Goal: Task Accomplishment & Management: Manage account settings

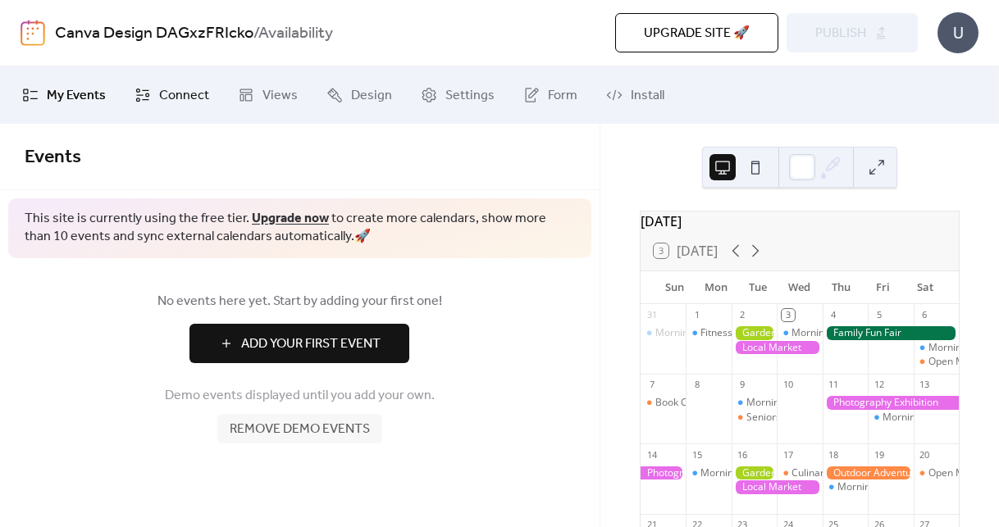
click at [169, 89] on span "Connect" at bounding box center [184, 96] width 50 height 20
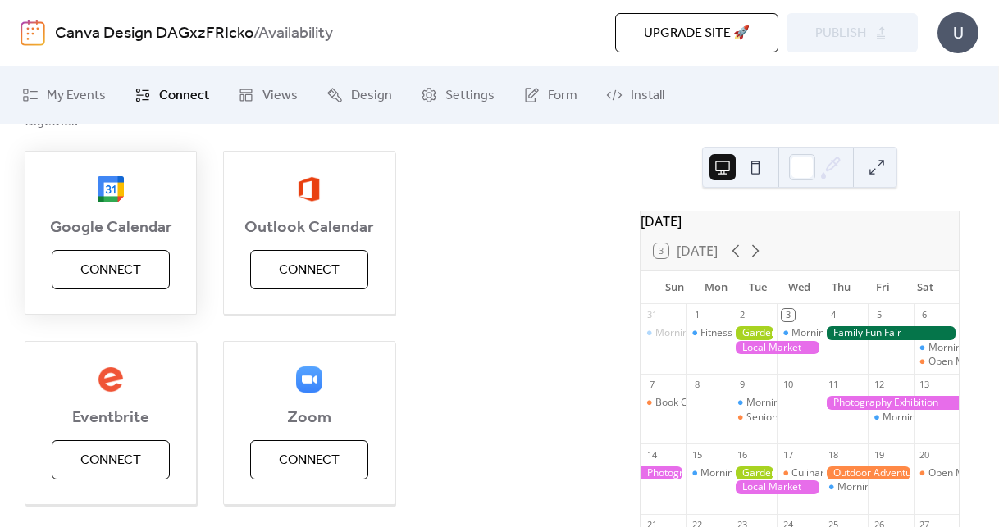
scroll to position [198, 0]
click at [98, 275] on span "Connect" at bounding box center [110, 272] width 61 height 20
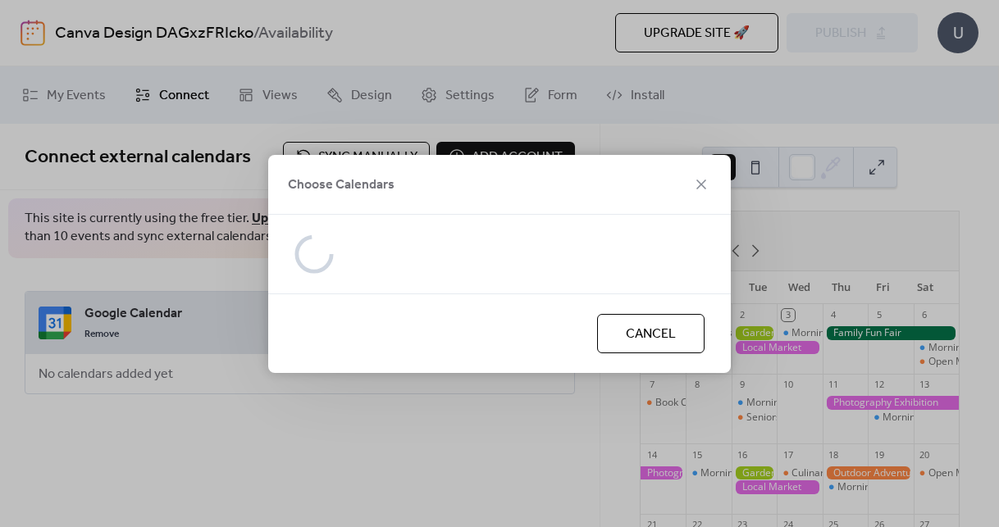
scroll to position [0, 0]
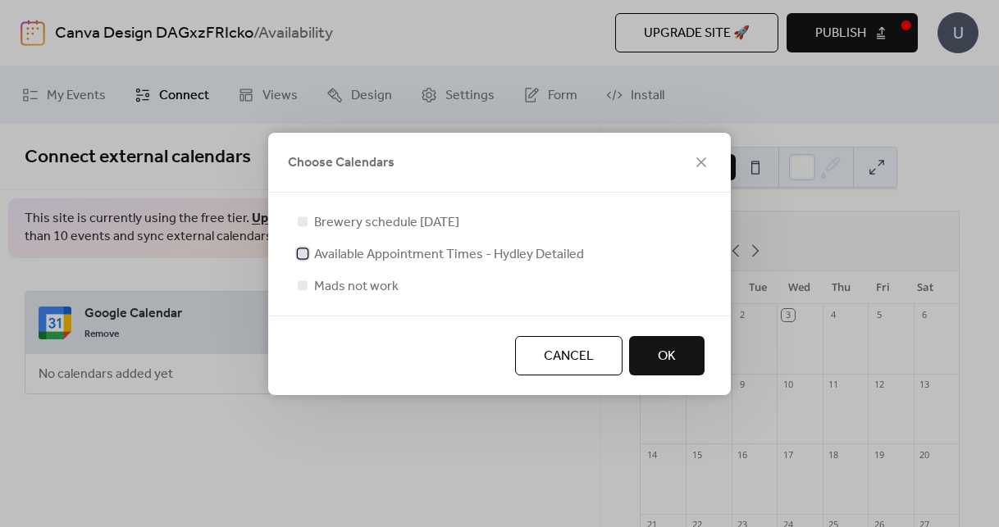
click at [303, 253] on div at bounding box center [303, 253] width 10 height 10
click at [303, 225] on div at bounding box center [303, 221] width 10 height 10
click at [301, 219] on div at bounding box center [303, 221] width 10 height 10
click at [302, 222] on div at bounding box center [303, 221] width 10 height 10
click at [663, 355] on span "OK" at bounding box center [667, 357] width 18 height 20
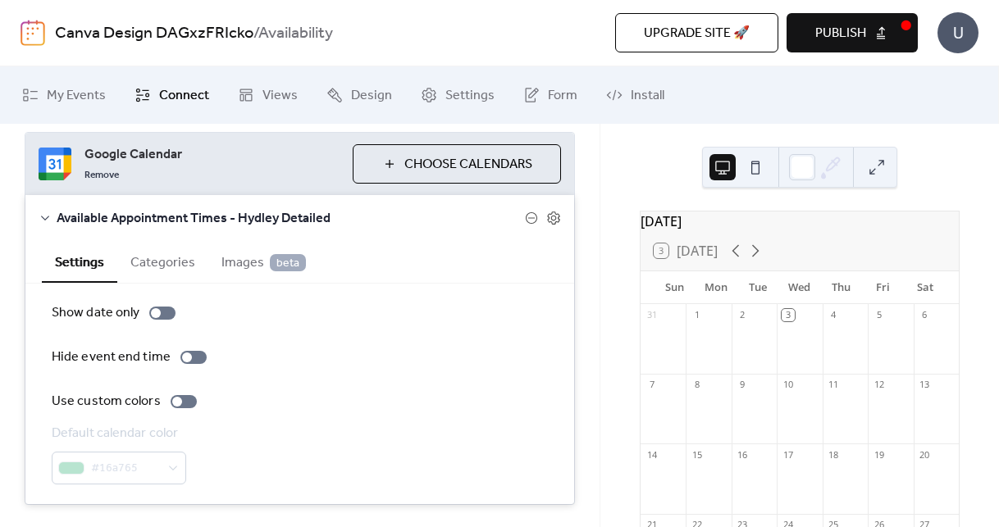
scroll to position [203, 0]
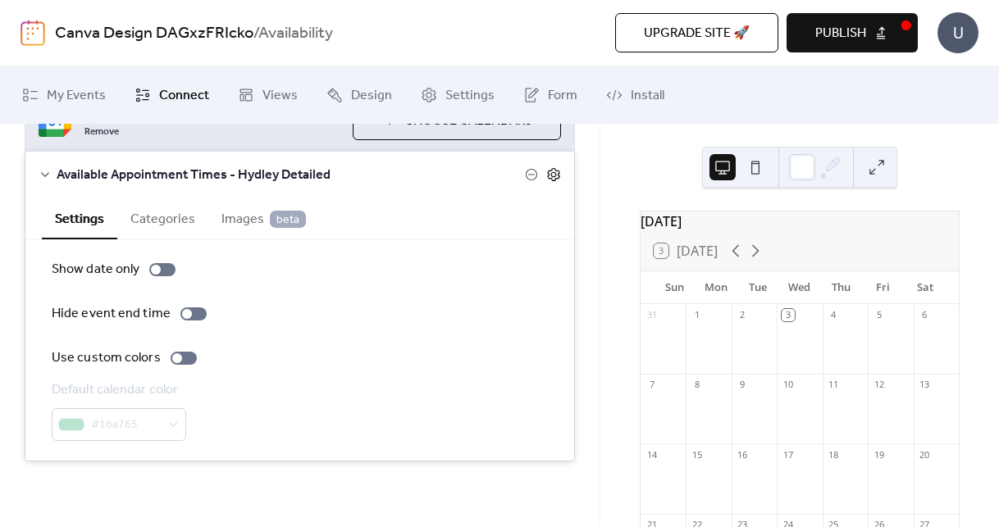
click at [549, 173] on icon at bounding box center [553, 174] width 15 height 15
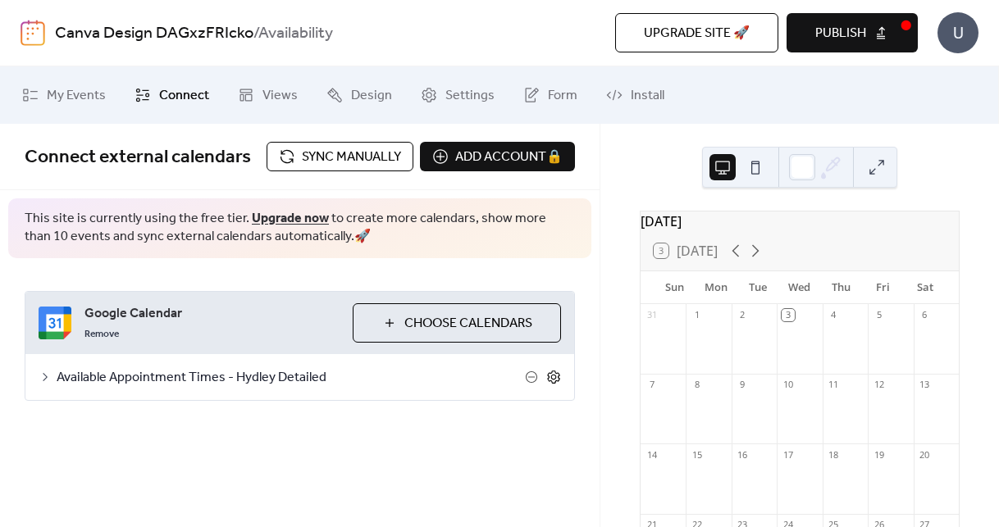
scroll to position [0, 0]
click at [553, 377] on icon at bounding box center [553, 377] width 15 height 15
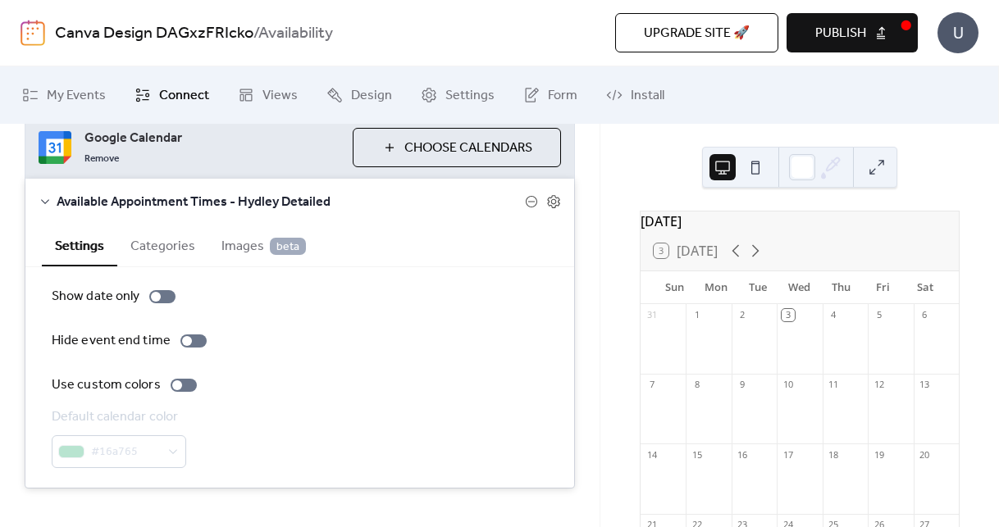
scroll to position [174, 0]
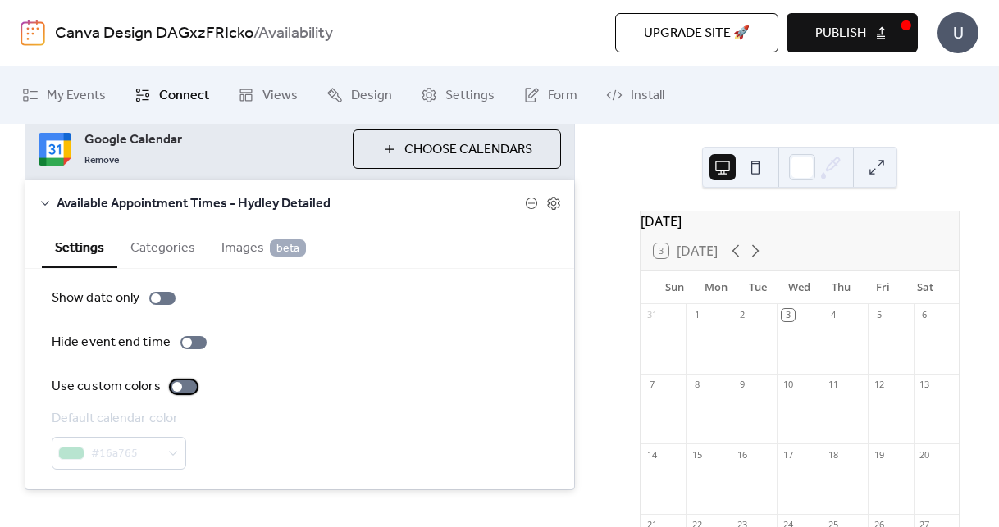
click at [186, 387] on div at bounding box center [184, 386] width 26 height 13
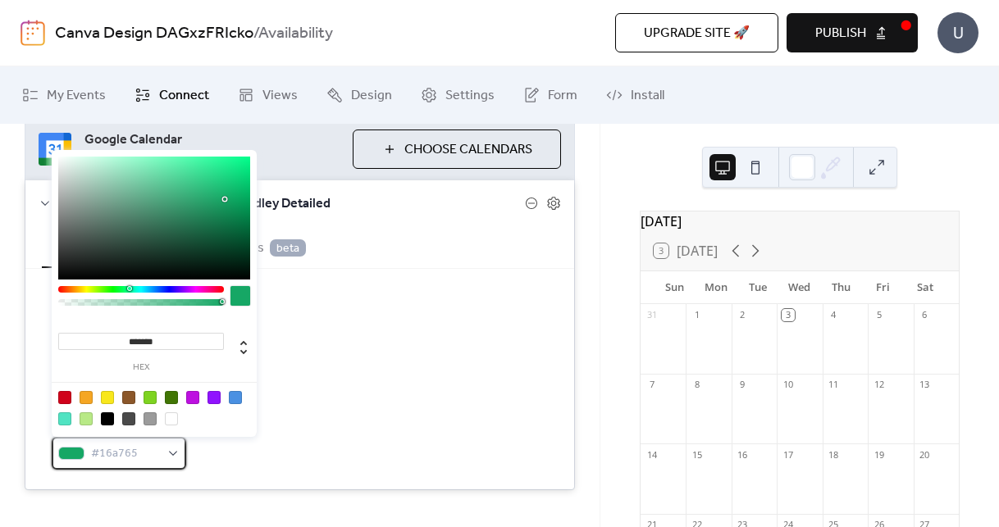
click at [171, 458] on div "#16a765" at bounding box center [119, 453] width 134 height 33
click at [230, 466] on div "Default calendar color #16a765" at bounding box center [300, 439] width 496 height 61
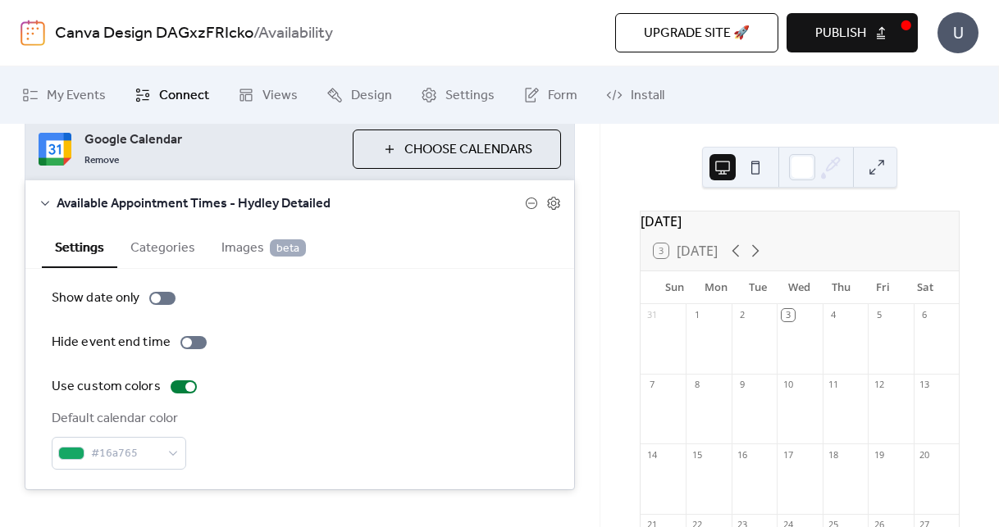
click at [166, 250] on button "Categories" at bounding box center [162, 246] width 91 height 40
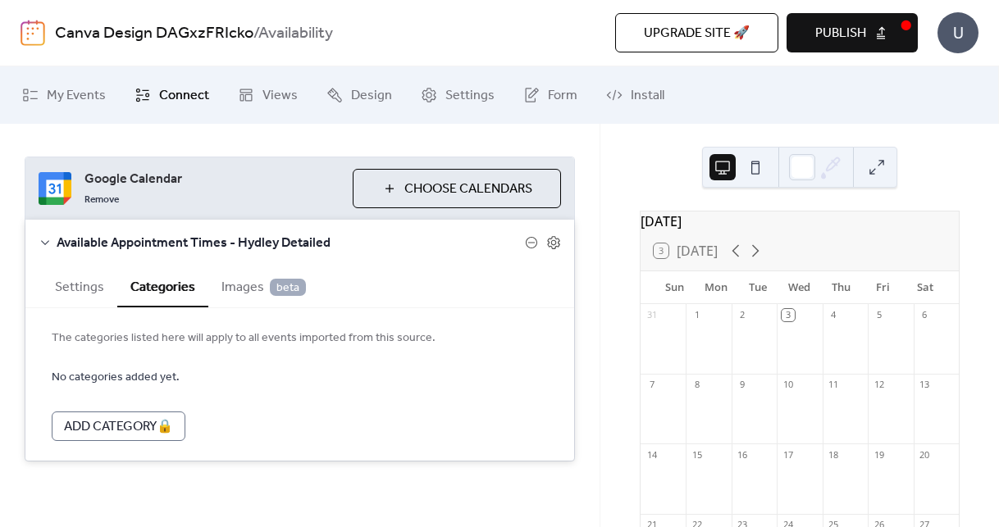
click at [48, 236] on icon at bounding box center [45, 242] width 13 height 13
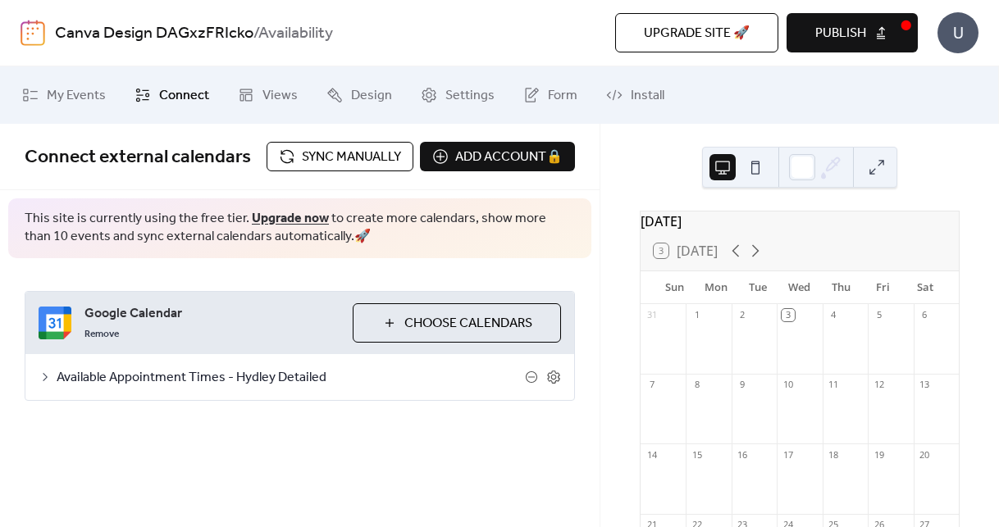
scroll to position [0, 0]
click at [45, 369] on div "Available Appointment Times - Hydley Detailed" at bounding box center [299, 377] width 548 height 46
click at [46, 371] on icon at bounding box center [45, 377] width 13 height 13
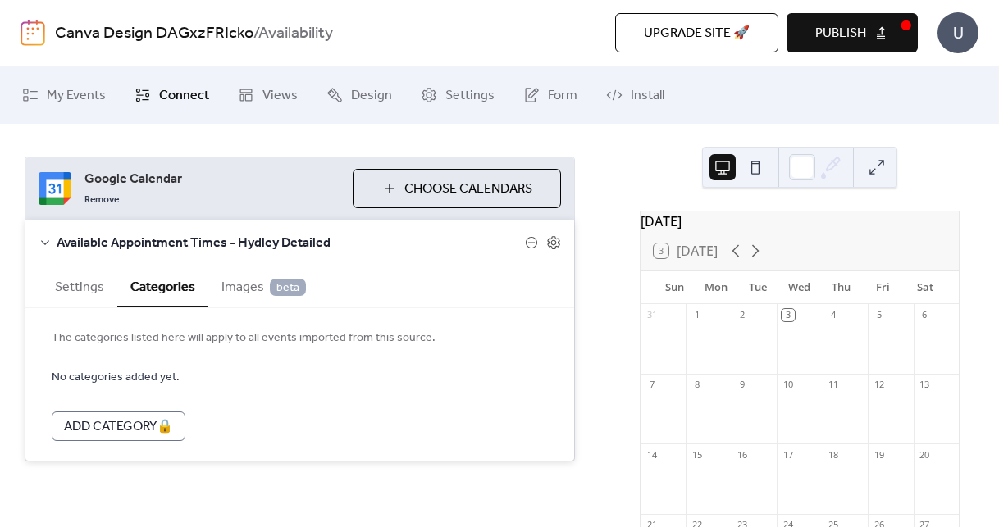
scroll to position [134, 0]
click at [445, 96] on span "Settings" at bounding box center [469, 96] width 49 height 20
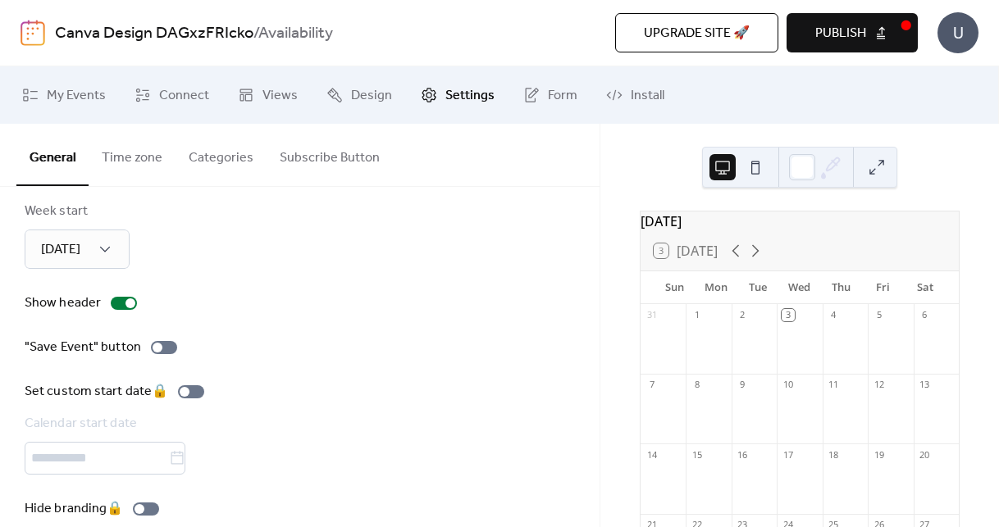
scroll to position [226, 0]
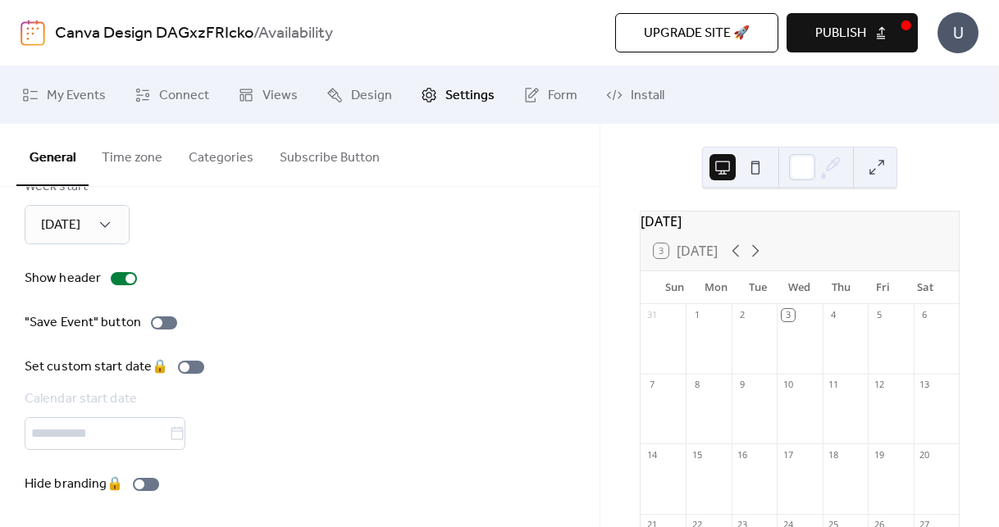
click at [228, 158] on button "Categories" at bounding box center [220, 154] width 91 height 61
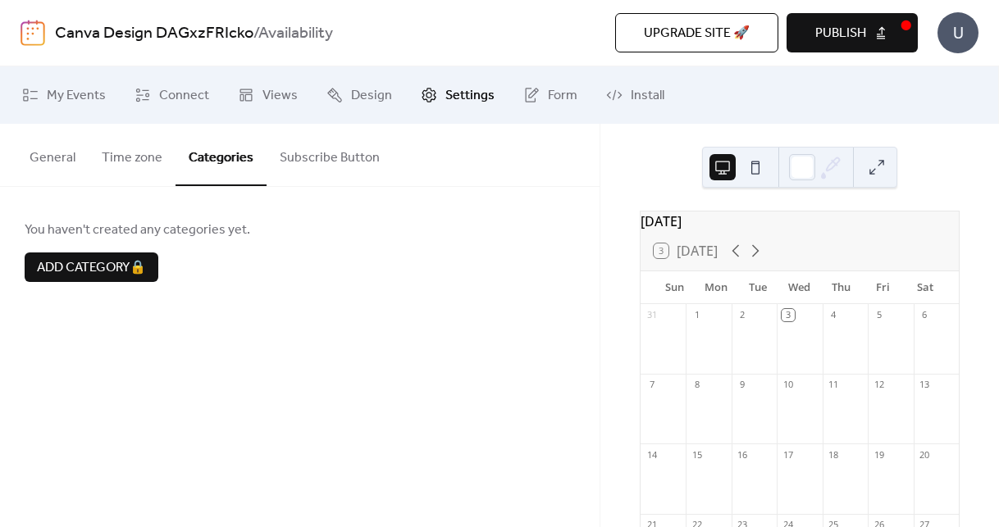
click at [318, 155] on button "Subscribe Button" at bounding box center [329, 154] width 126 height 61
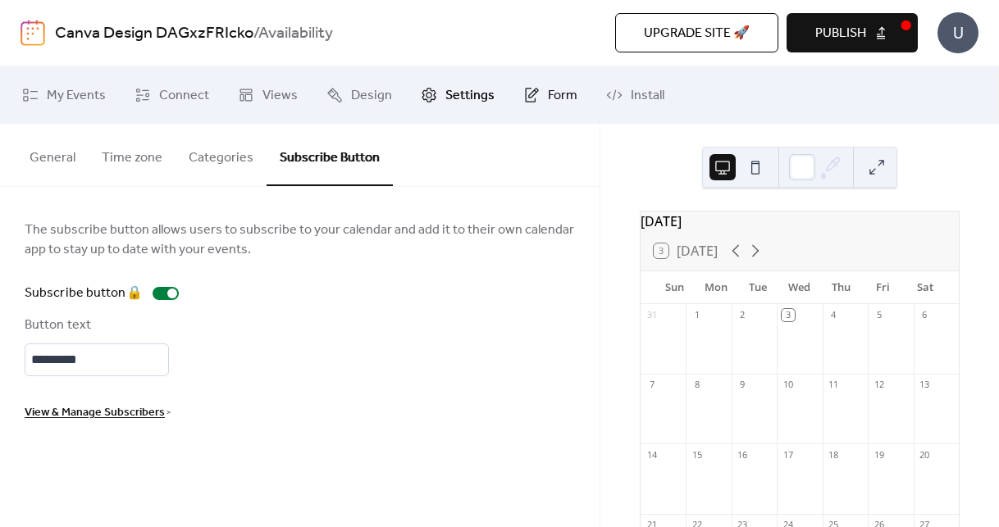
click at [562, 98] on span "Form" at bounding box center [563, 96] width 30 height 20
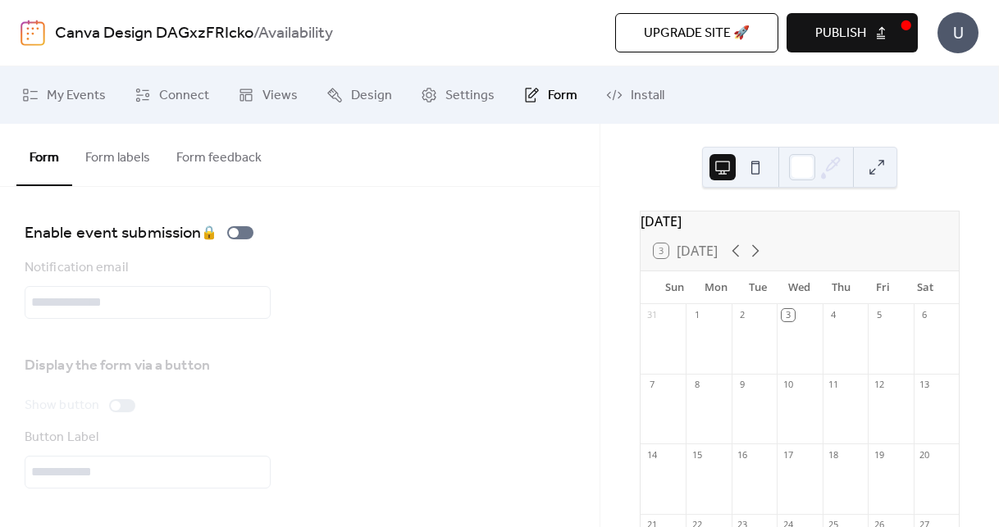
click at [120, 167] on button "Form labels" at bounding box center [117, 154] width 91 height 61
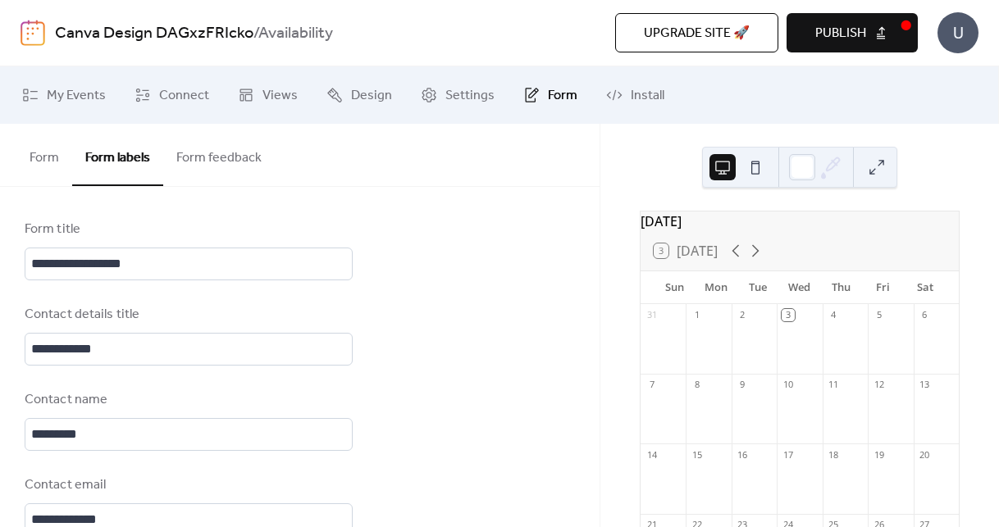
click at [216, 160] on button "Form feedback" at bounding box center [219, 154] width 112 height 61
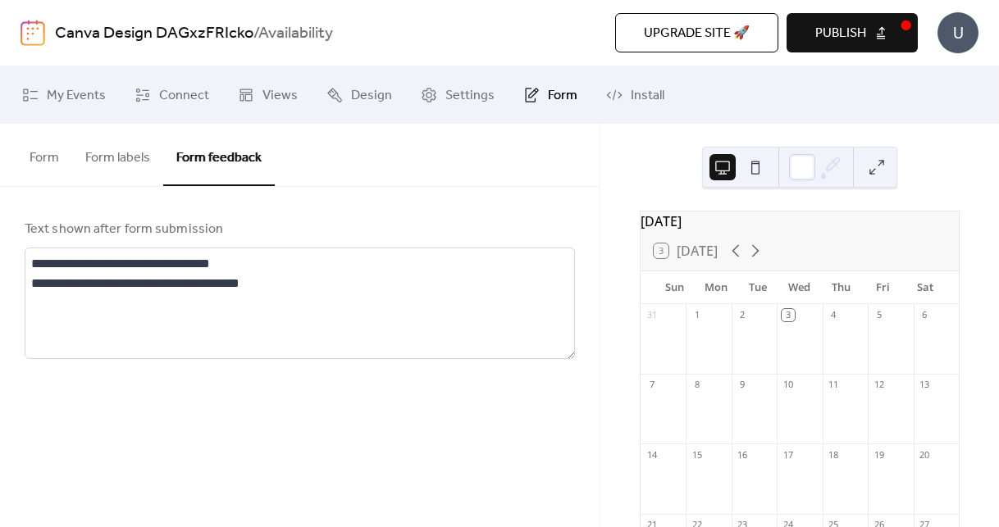
click at [62, 158] on button "Form" at bounding box center [44, 154] width 56 height 61
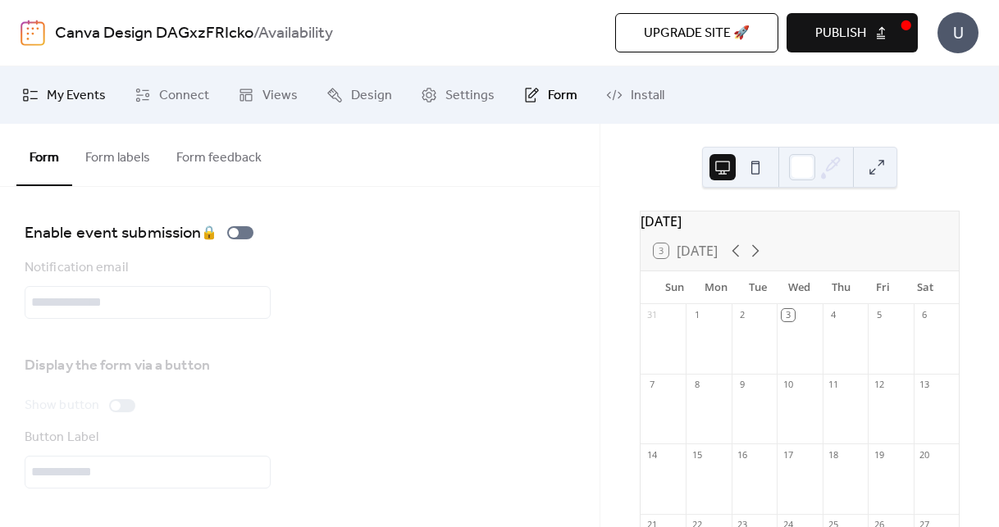
click at [63, 95] on span "My Events" at bounding box center [76, 96] width 59 height 20
